Goal: Task Accomplishment & Management: Use online tool/utility

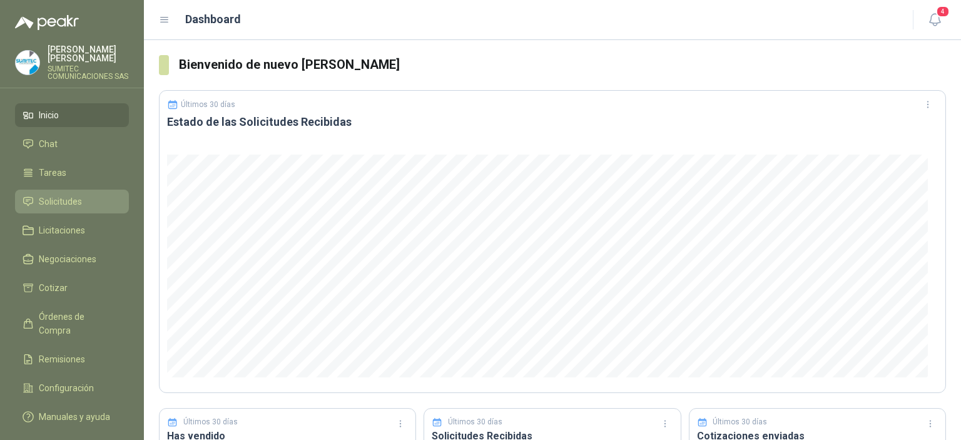
click at [56, 207] on span "Solicitudes" at bounding box center [60, 202] width 43 height 14
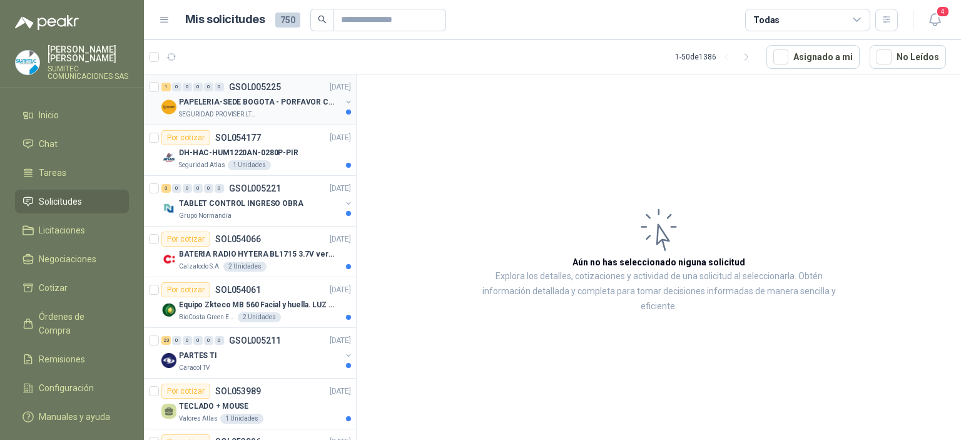
click at [255, 111] on div "SEGURIDAD PROVISER LTDA" at bounding box center [260, 115] width 162 height 10
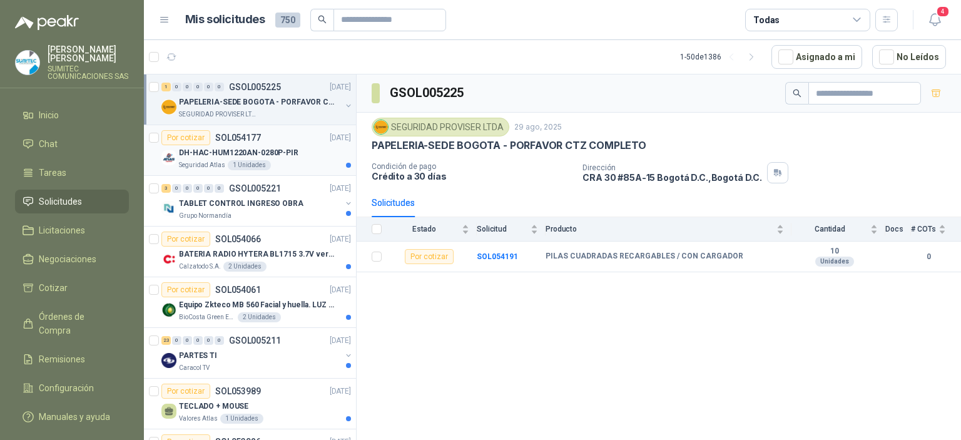
click at [252, 140] on p "SOL054177" at bounding box center [238, 137] width 46 height 9
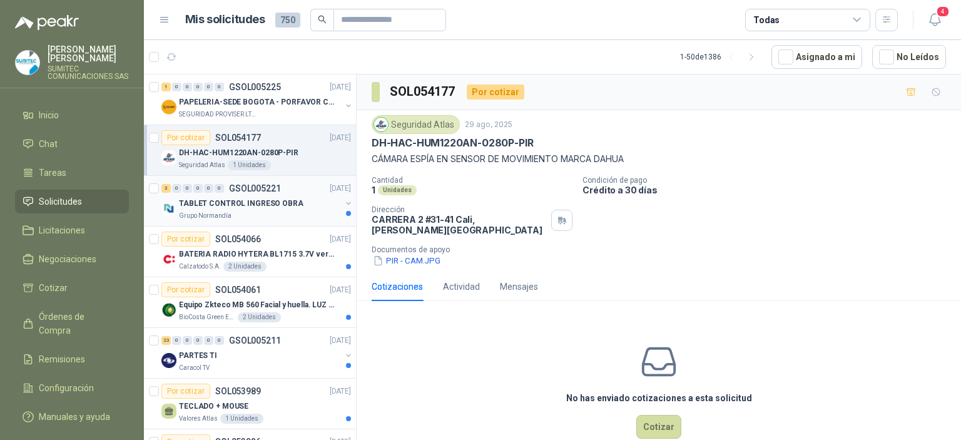
click at [246, 185] on p "GSOL005221" at bounding box center [255, 188] width 52 height 9
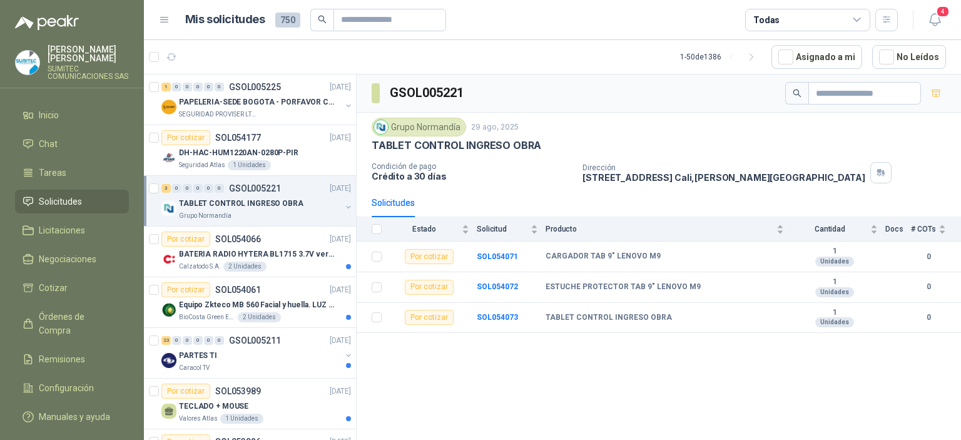
click at [246, 185] on p "GSOL005221" at bounding box center [255, 188] width 52 height 9
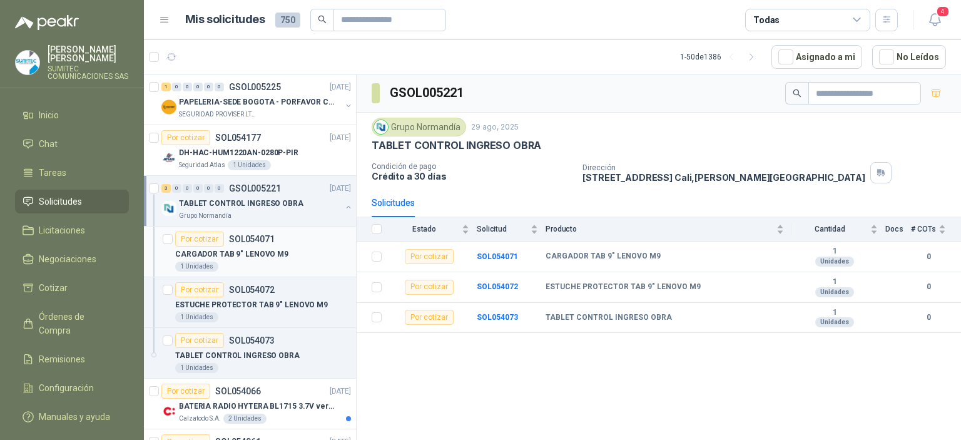
click at [274, 251] on p "CARGADOR TAB 9" LENOVO M9" at bounding box center [231, 255] width 113 height 12
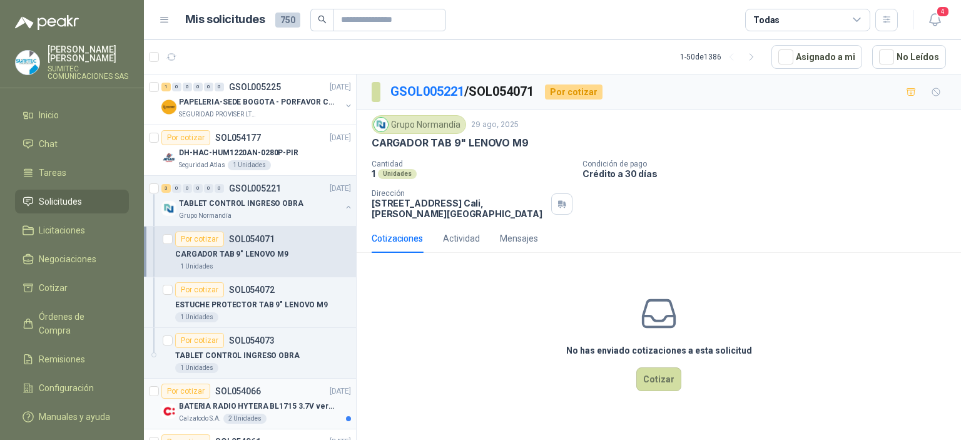
click at [272, 402] on p "BATERIA RADIO HYTERA BL1715 3.7V ver imagen" at bounding box center [257, 407] width 156 height 12
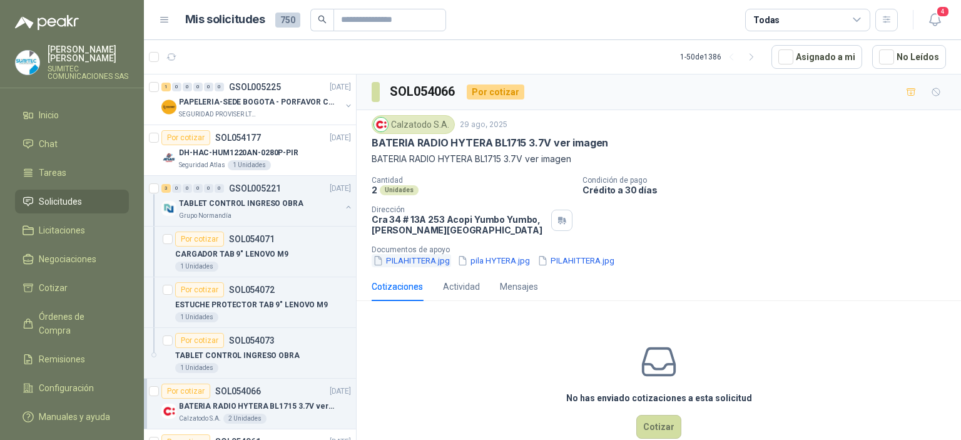
click at [404, 263] on button "PILAHITTERA.jpg" at bounding box center [411, 260] width 79 height 13
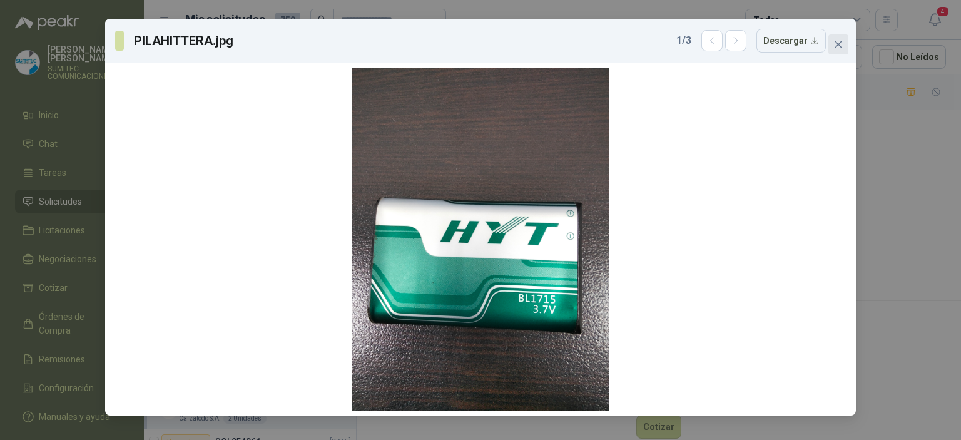
click at [839, 44] on icon "close" at bounding box center [839, 45] width 8 height 8
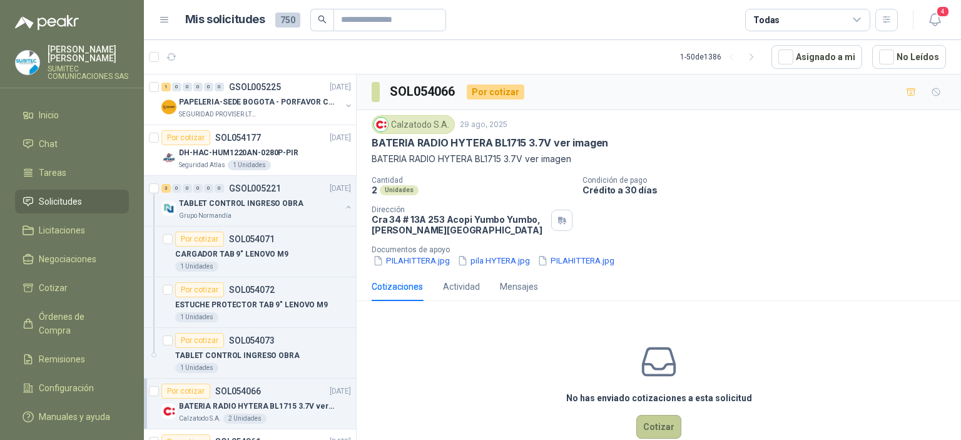
click at [657, 425] on button "Cotizar" at bounding box center [659, 427] width 45 height 24
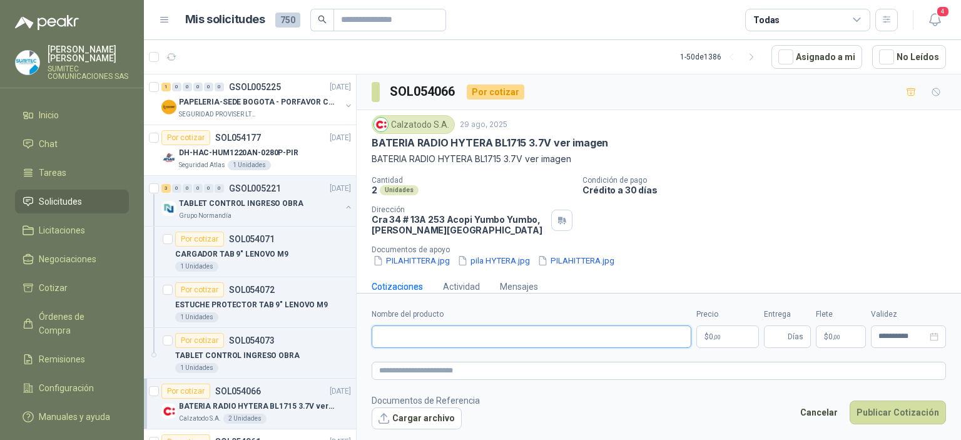
click at [473, 335] on input "Nombre del producto" at bounding box center [532, 337] width 320 height 23
type input "*"
type input "**********"
click at [731, 335] on body "[PERSON_NAME] SUMITEC COMUNICACIONES SAS Inicio Chat Tareas Solicitudes Licitac…" at bounding box center [480, 220] width 961 height 440
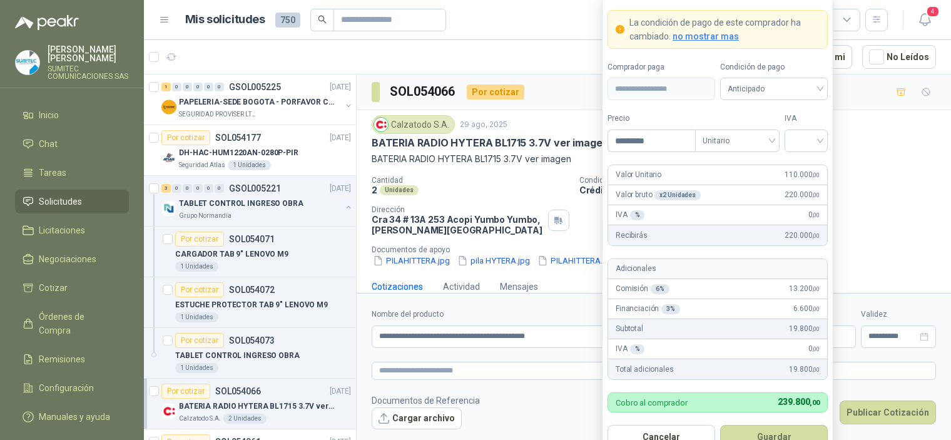
type input "*********"
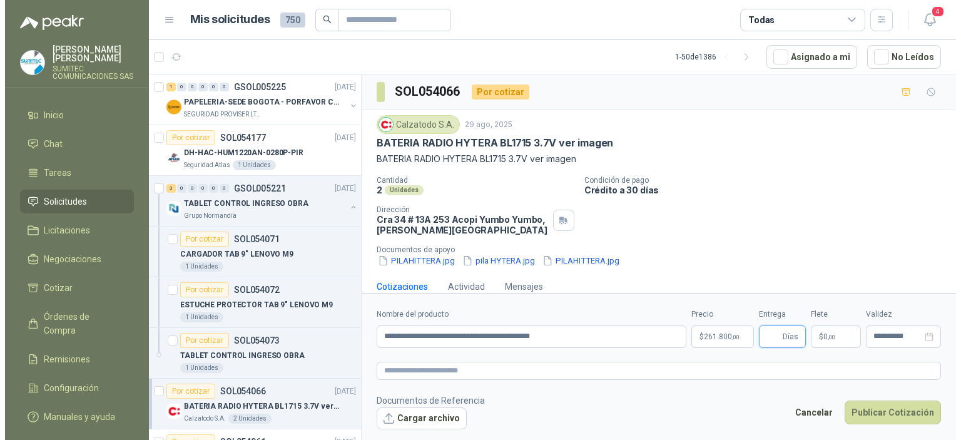
scroll to position [18, 0]
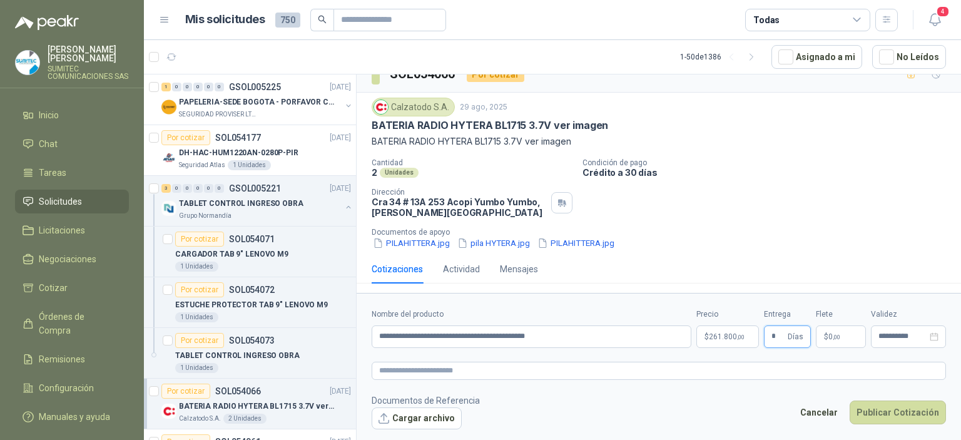
type input "*"
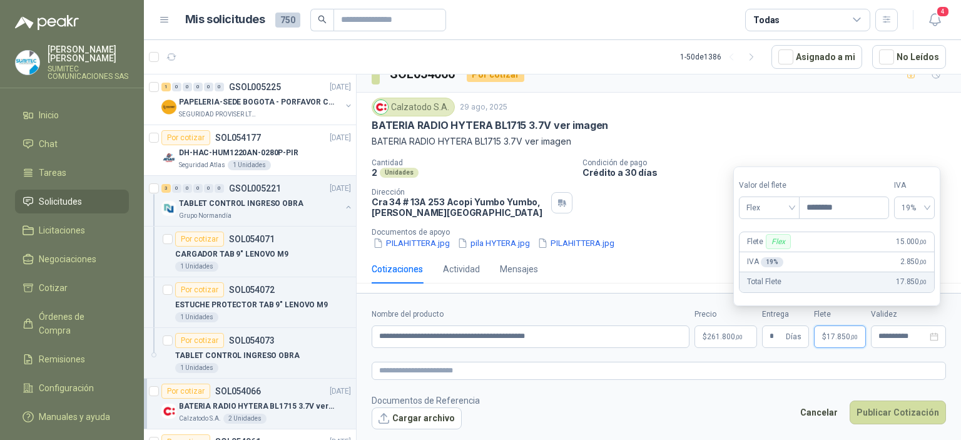
type input "********"
click at [891, 414] on button "Publicar Cotización" at bounding box center [898, 413] width 96 height 24
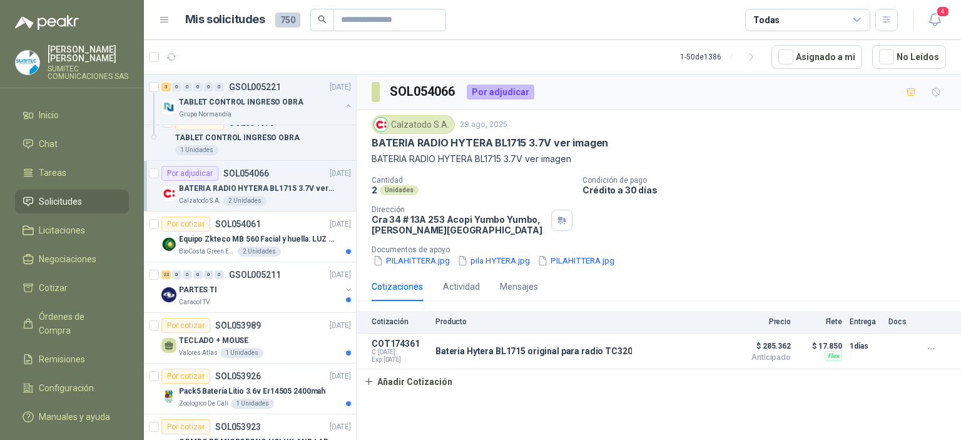
scroll to position [221, 0]
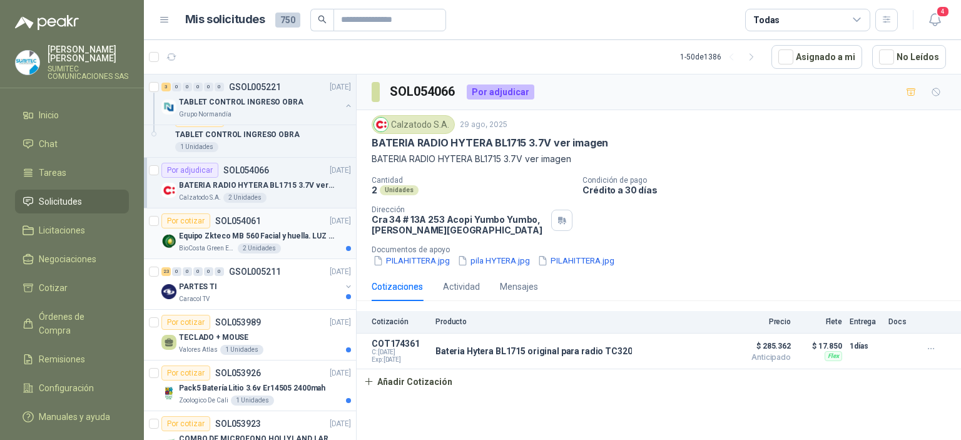
click at [220, 240] on div "Equipo Zkteco MB 560 Facial y huella. LUZ VISIBLE" at bounding box center [265, 235] width 172 height 15
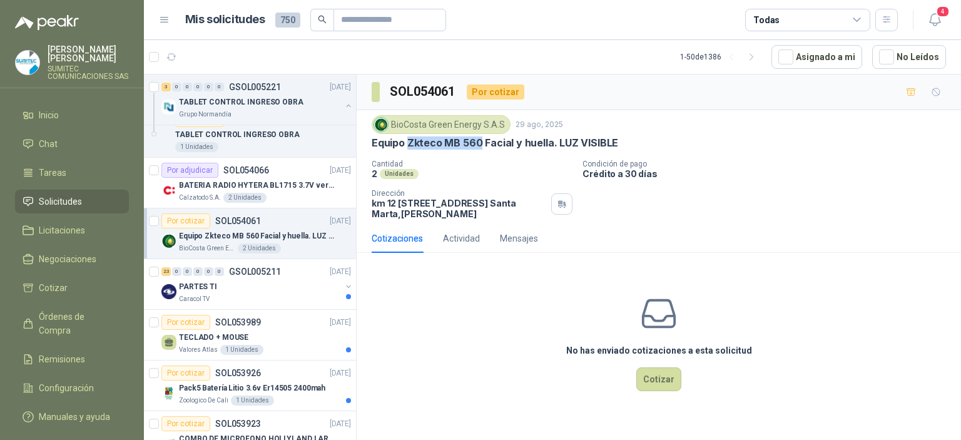
drag, startPoint x: 479, startPoint y: 141, endPoint x: 409, endPoint y: 141, distance: 70.1
click at [409, 141] on p "Equipo Zkteco MB 560 Facial y huella. LUZ VISIBLE" at bounding box center [495, 142] width 247 height 13
copy p "Zkteco MB 560"
click at [471, 242] on div "Actividad" at bounding box center [461, 239] width 37 height 14
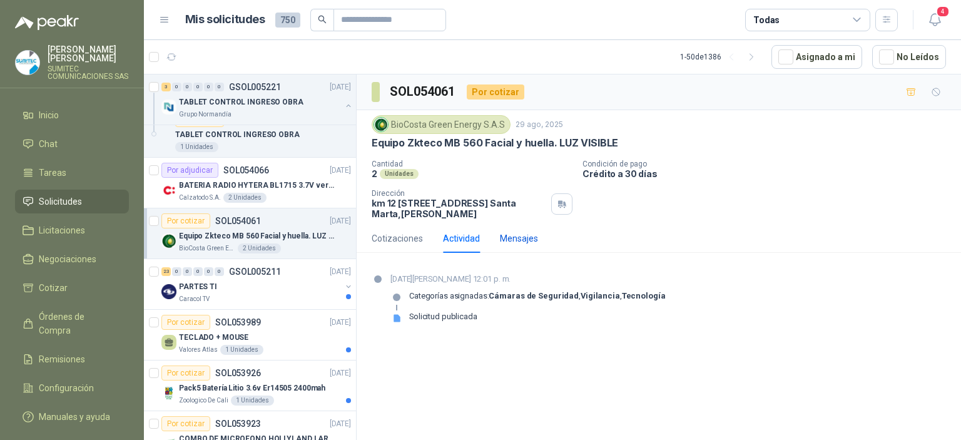
click at [525, 245] on div "Mensajes" at bounding box center [519, 239] width 38 height 14
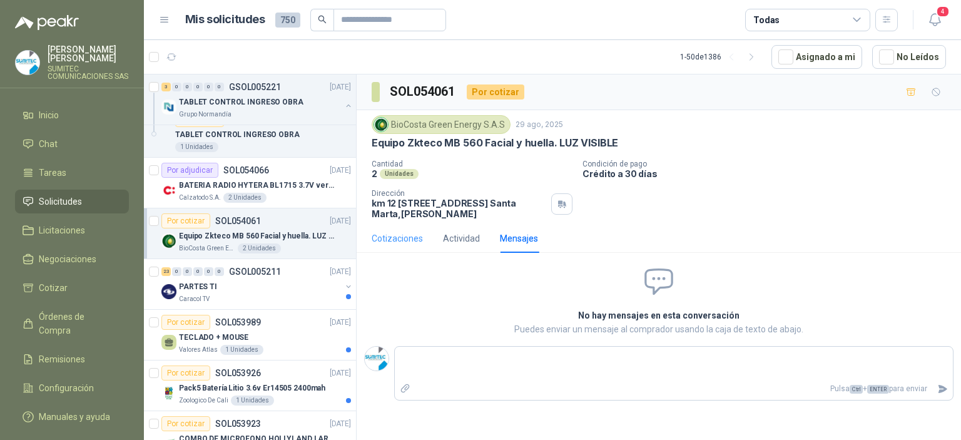
click at [397, 245] on div "Cotizaciones" at bounding box center [397, 238] width 51 height 29
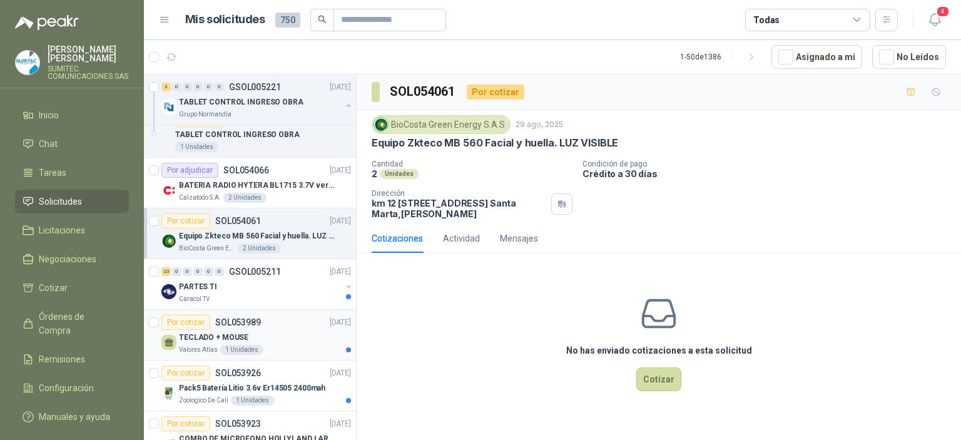
click at [275, 337] on div "TECLADO + MOUSE" at bounding box center [265, 337] width 172 height 15
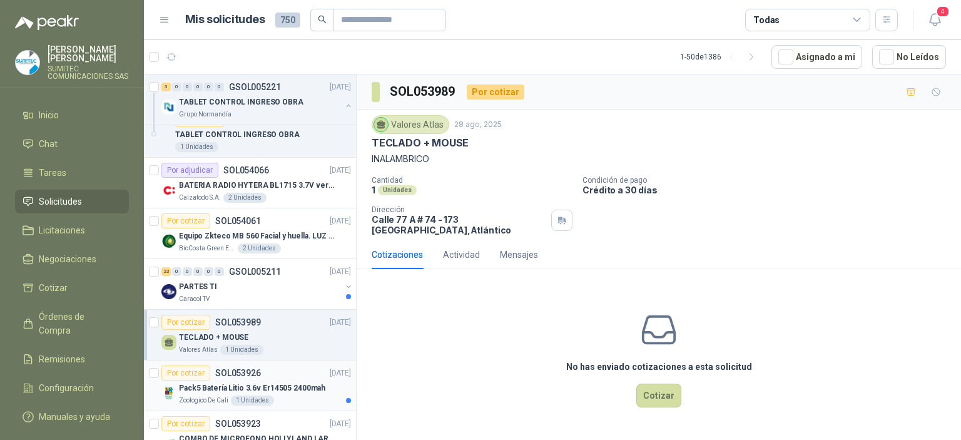
click at [215, 389] on p "Pack5 Batería Litio 3.6v Er14505 2400mah" at bounding box center [252, 388] width 146 height 12
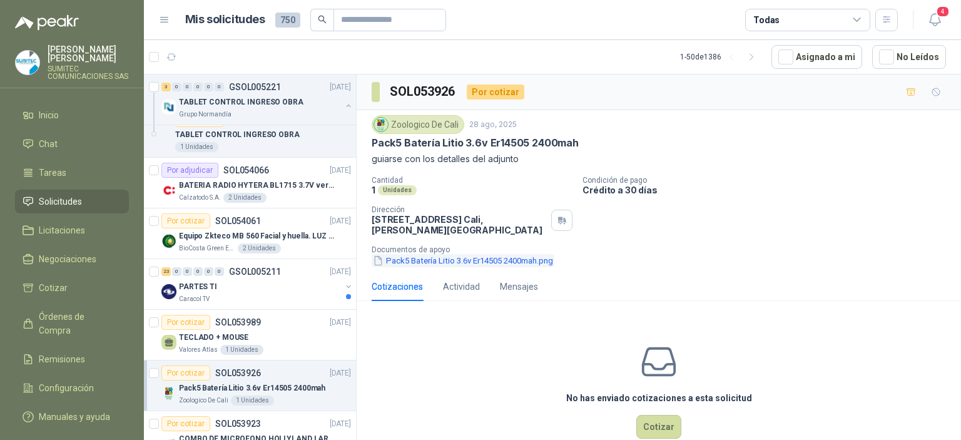
click at [438, 258] on button "Pack5 Batería Litio 3.6v Er14505 2400mah.png" at bounding box center [463, 260] width 183 height 13
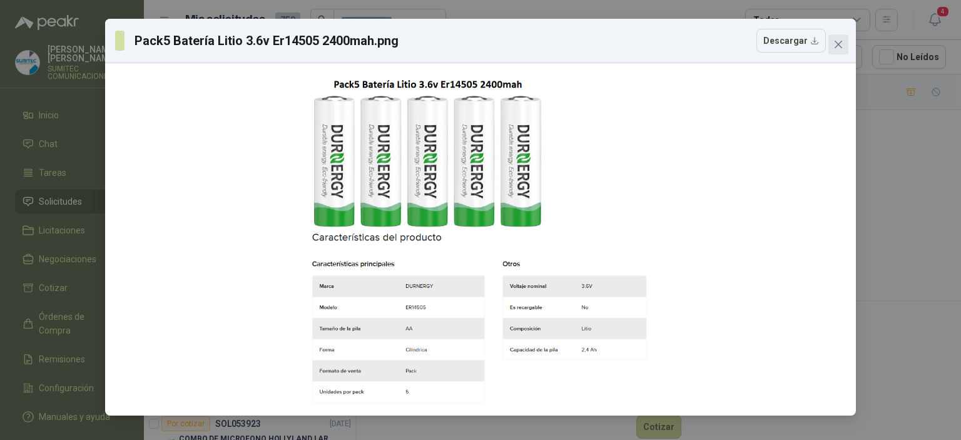
click at [841, 41] on icon "close" at bounding box center [839, 45] width 8 height 8
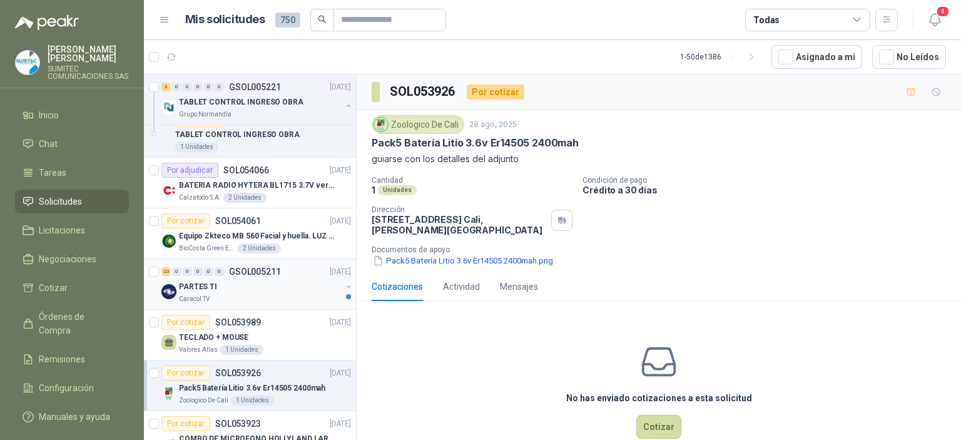
click at [266, 288] on div "PARTES TI" at bounding box center [260, 286] width 162 height 15
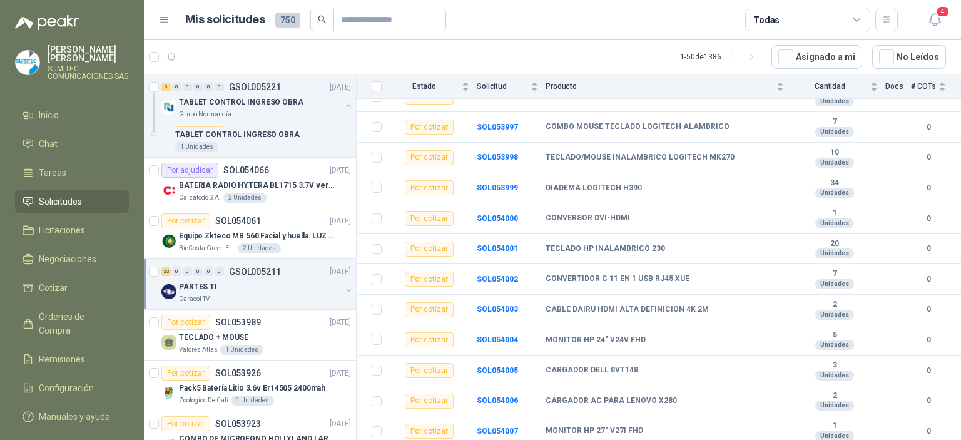
scroll to position [496, 0]
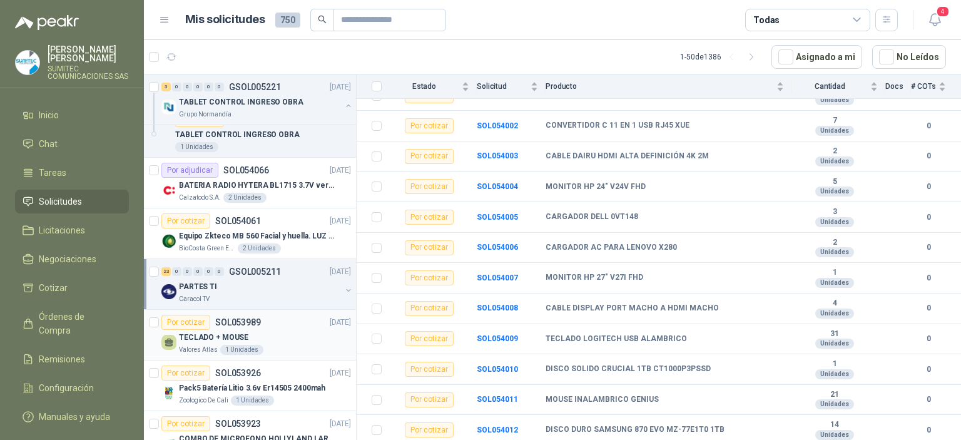
click at [277, 333] on div "TECLADO + MOUSE" at bounding box center [265, 337] width 172 height 15
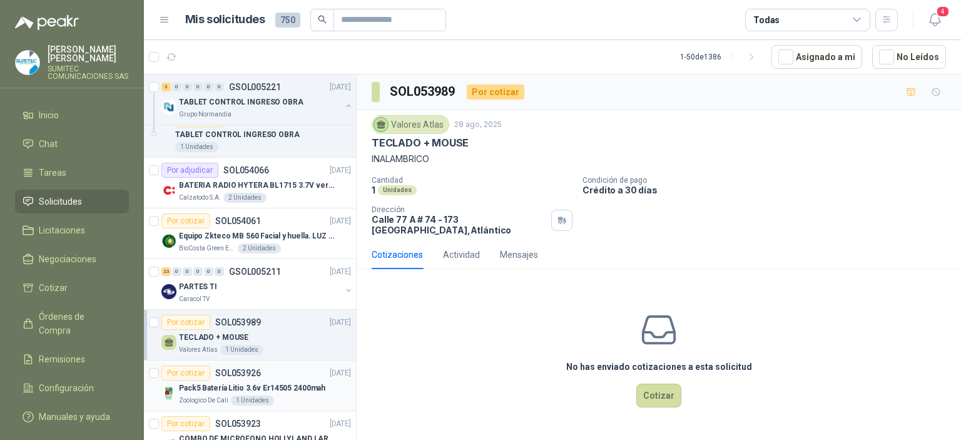
click at [280, 381] on div "Pack5 Batería Litio 3.6v Er14505 2400mah" at bounding box center [265, 388] width 172 height 15
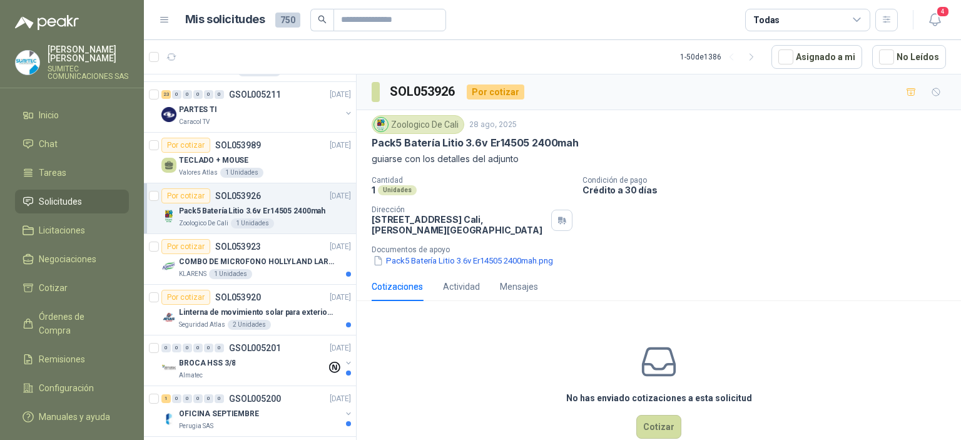
scroll to position [443, 0]
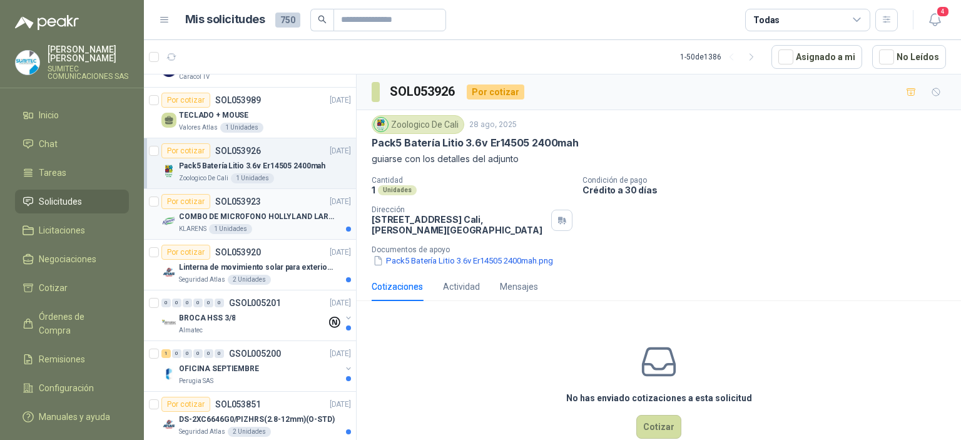
click at [285, 217] on p "COMBO DE MICROFONO HOLLYLAND LARK M2" at bounding box center [257, 217] width 156 height 12
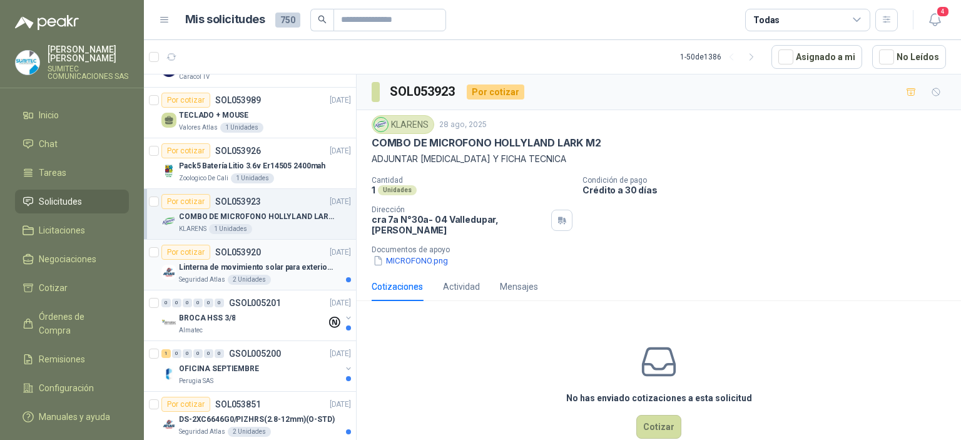
click at [280, 270] on p "Linterna de movimiento solar para exteriores con 77 leds" at bounding box center [257, 268] width 156 height 12
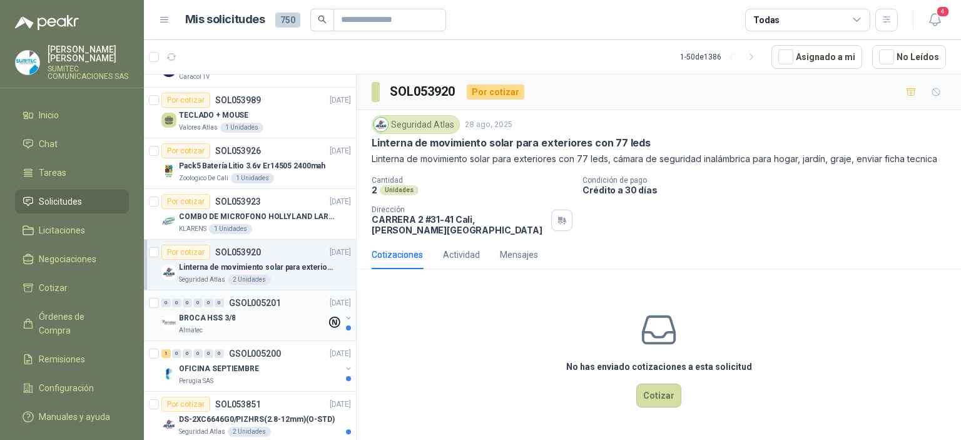
click at [274, 312] on div "BROCA HSS 3/8" at bounding box center [253, 317] width 148 height 15
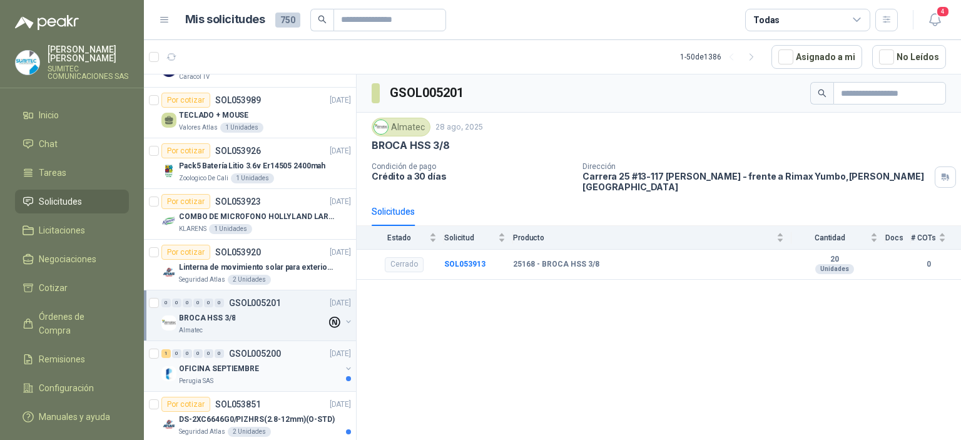
click at [272, 369] on div "OFICINA SEPTIEMBRE" at bounding box center [260, 368] width 162 height 15
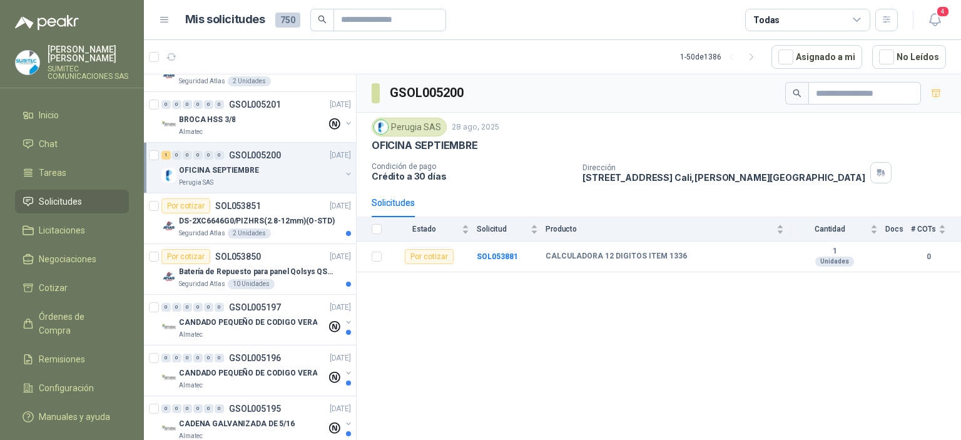
scroll to position [683, 0]
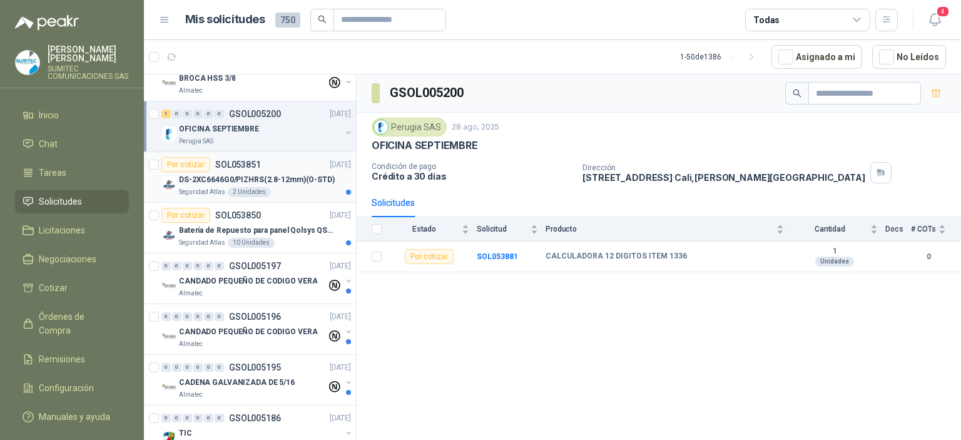
click at [274, 177] on p "DS-2XC6646G0/PIZHRS(2.8-12mm)(O-STD)" at bounding box center [257, 180] width 156 height 12
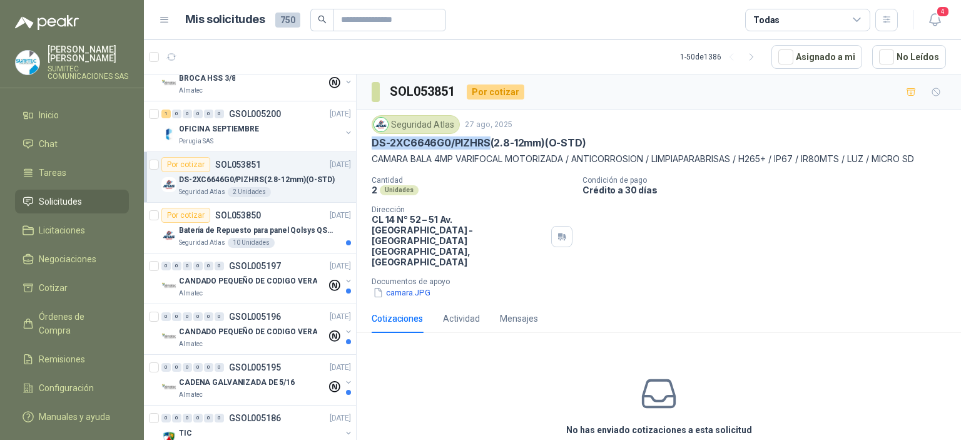
drag, startPoint x: 489, startPoint y: 143, endPoint x: 368, endPoint y: 147, distance: 120.9
click at [368, 147] on div "Seguridad Atlas [DATE] DS-2XC6646G0/PIZHRS(2.8-12mm)(O-STD) CAMARA BALA 4MP VAR…" at bounding box center [659, 207] width 605 height 194
copy p "DS-2XC6646G0/PIZHRS"
click at [749, 252] on div "Cantidad 2 Unidades Condición de pago Crédito a 30 días Dirección CL 14 N° 52 –…" at bounding box center [659, 237] width 575 height 123
